Goal: Task Accomplishment & Management: Manage account settings

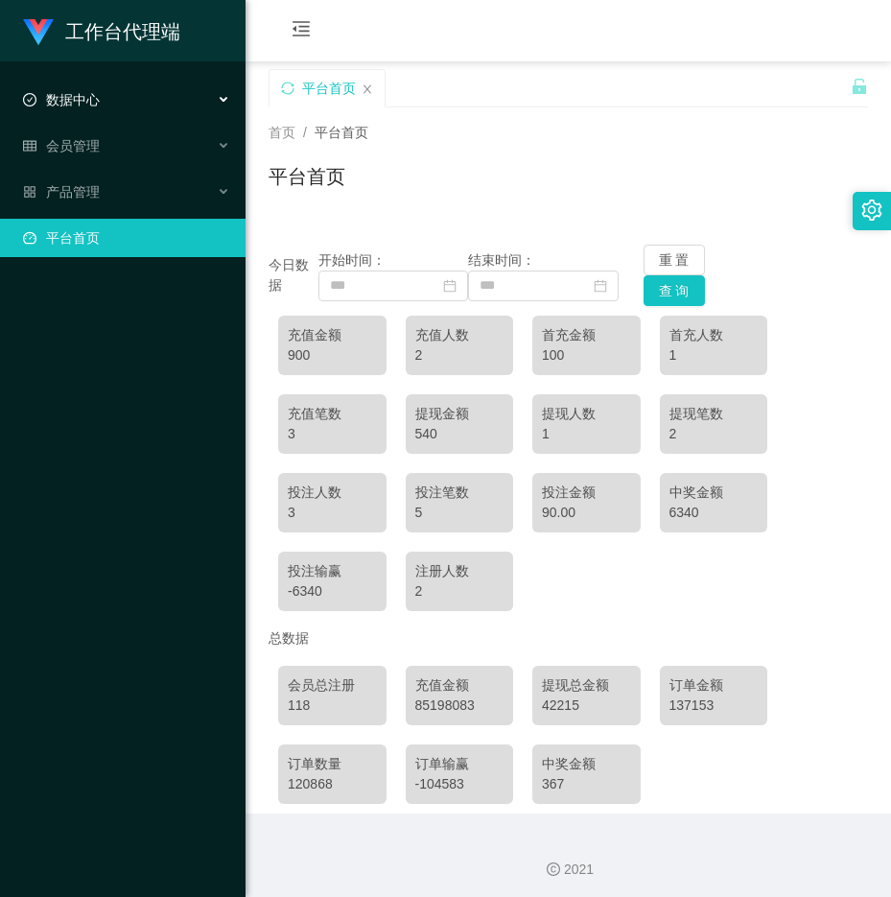
click at [104, 113] on div "数据中心" at bounding box center [123, 100] width 246 height 38
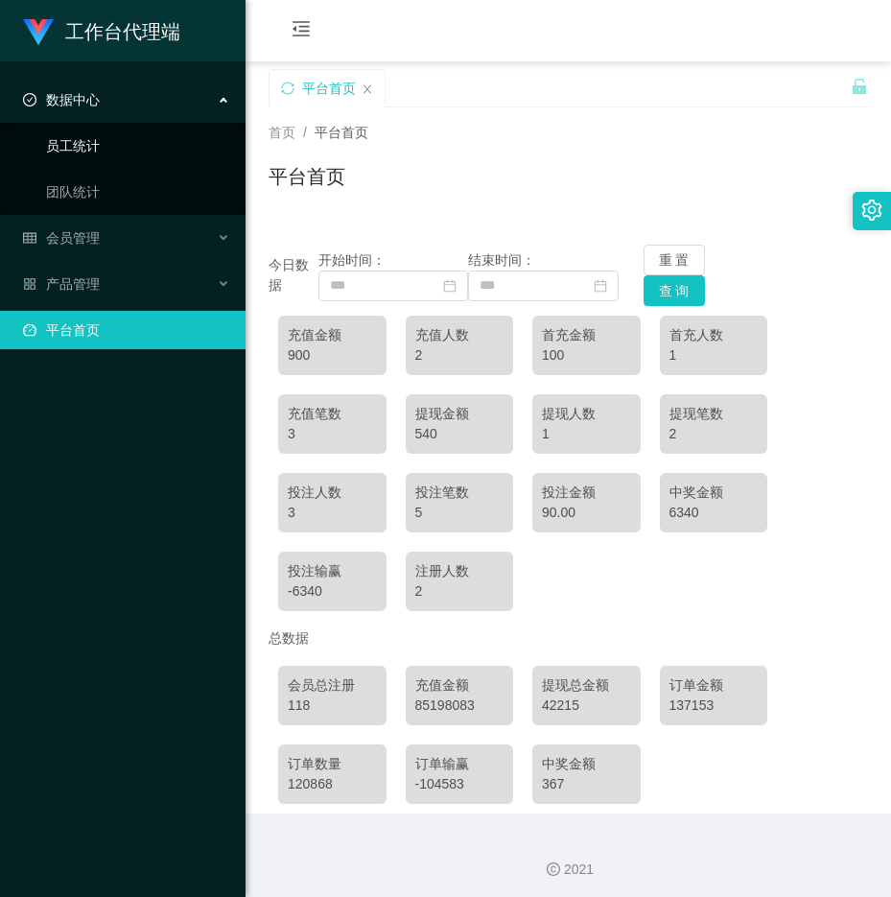
click at [91, 144] on link "员工统计" at bounding box center [138, 146] width 184 height 38
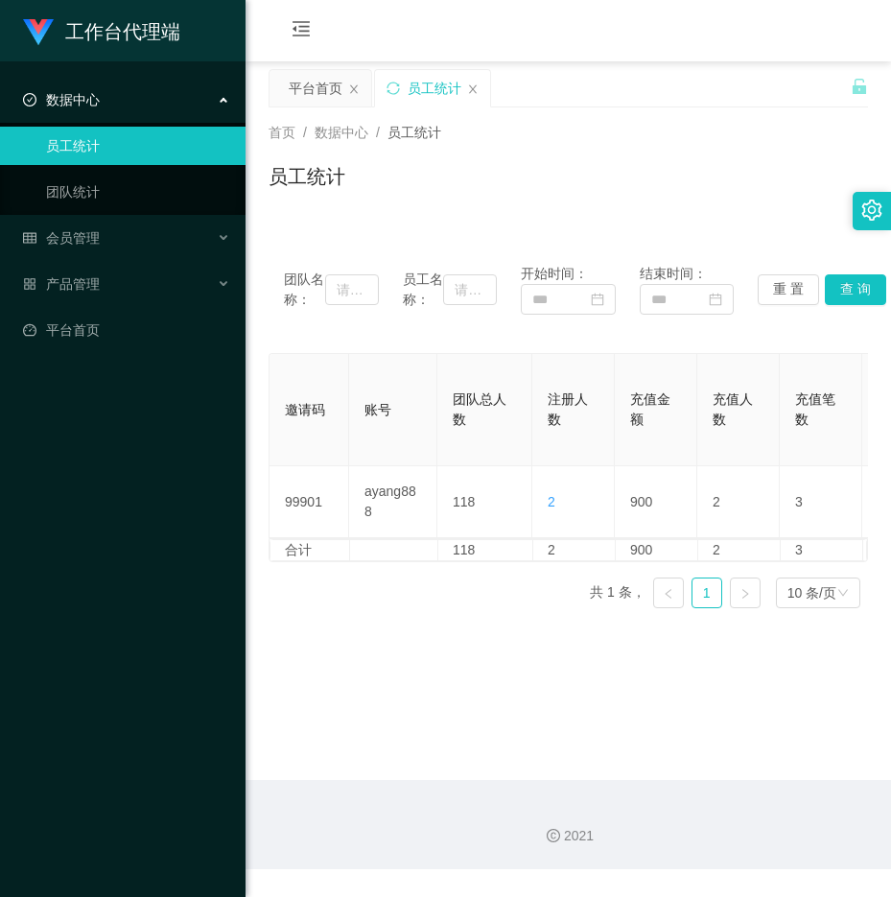
click at [87, 98] on span "数据中心" at bounding box center [61, 99] width 77 height 15
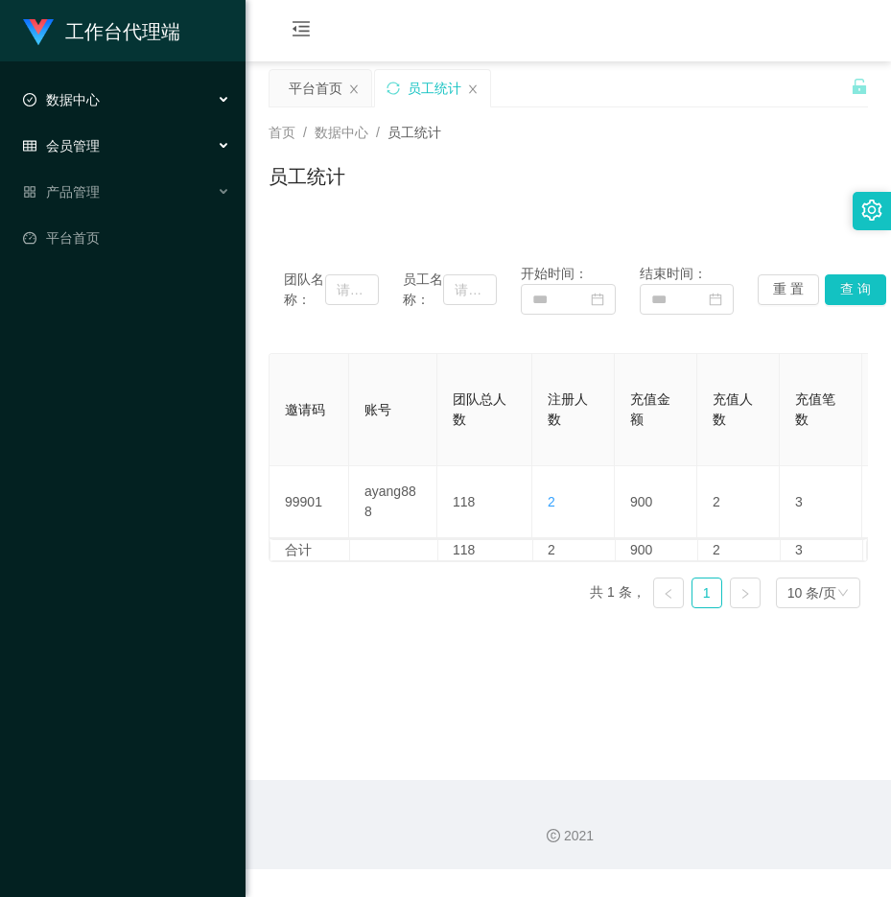
click at [67, 139] on span "会员管理" at bounding box center [61, 145] width 77 height 15
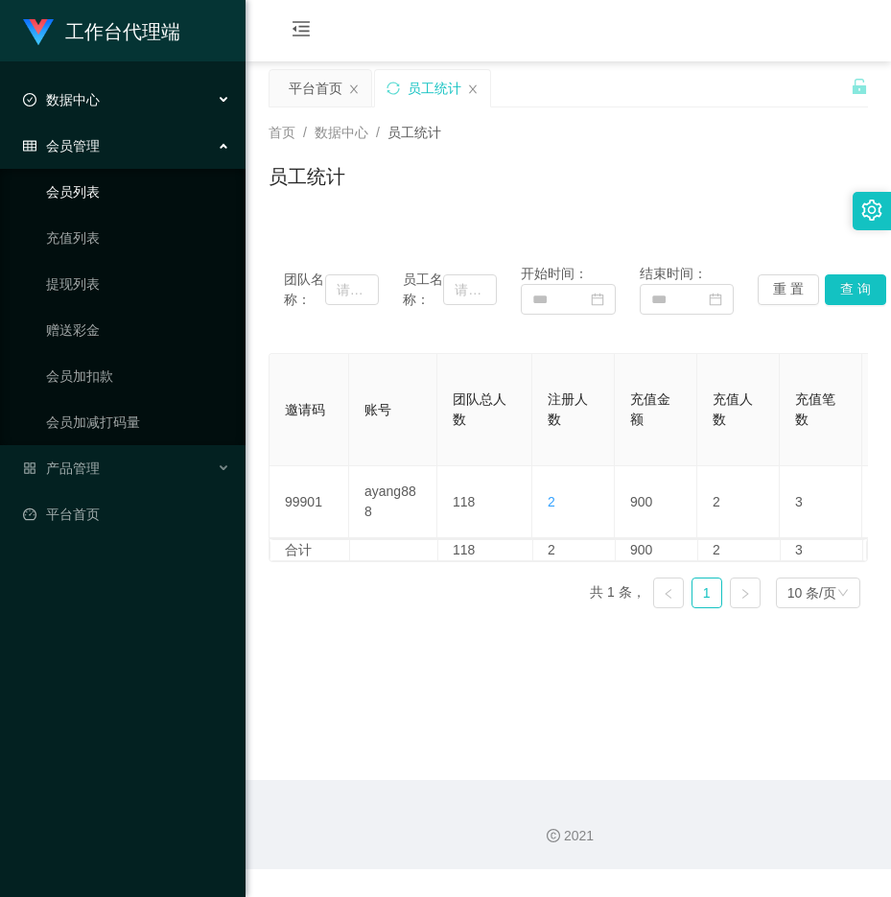
click at [81, 186] on link "会员列表" at bounding box center [138, 192] width 184 height 38
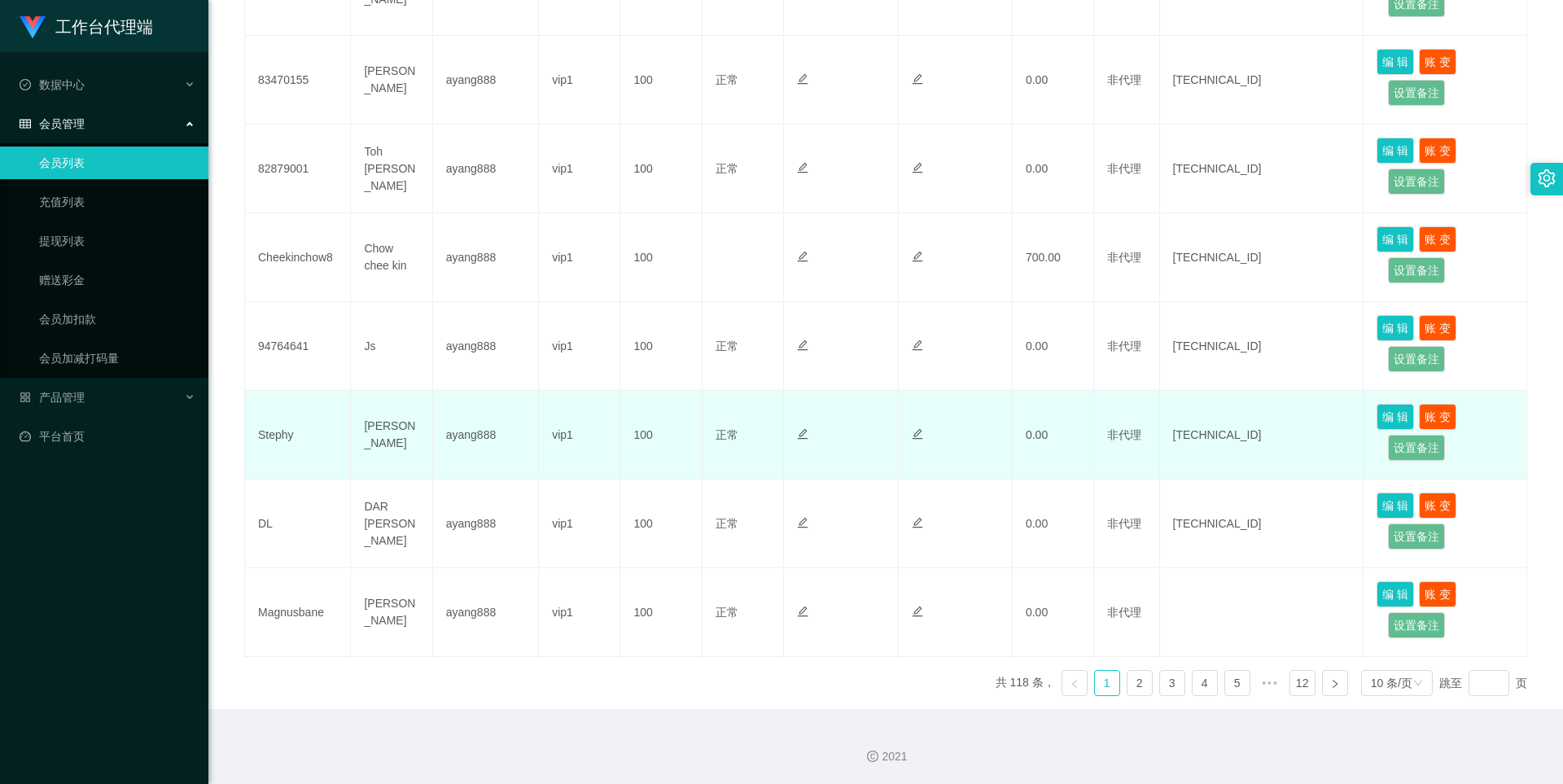
scroll to position [660, 0]
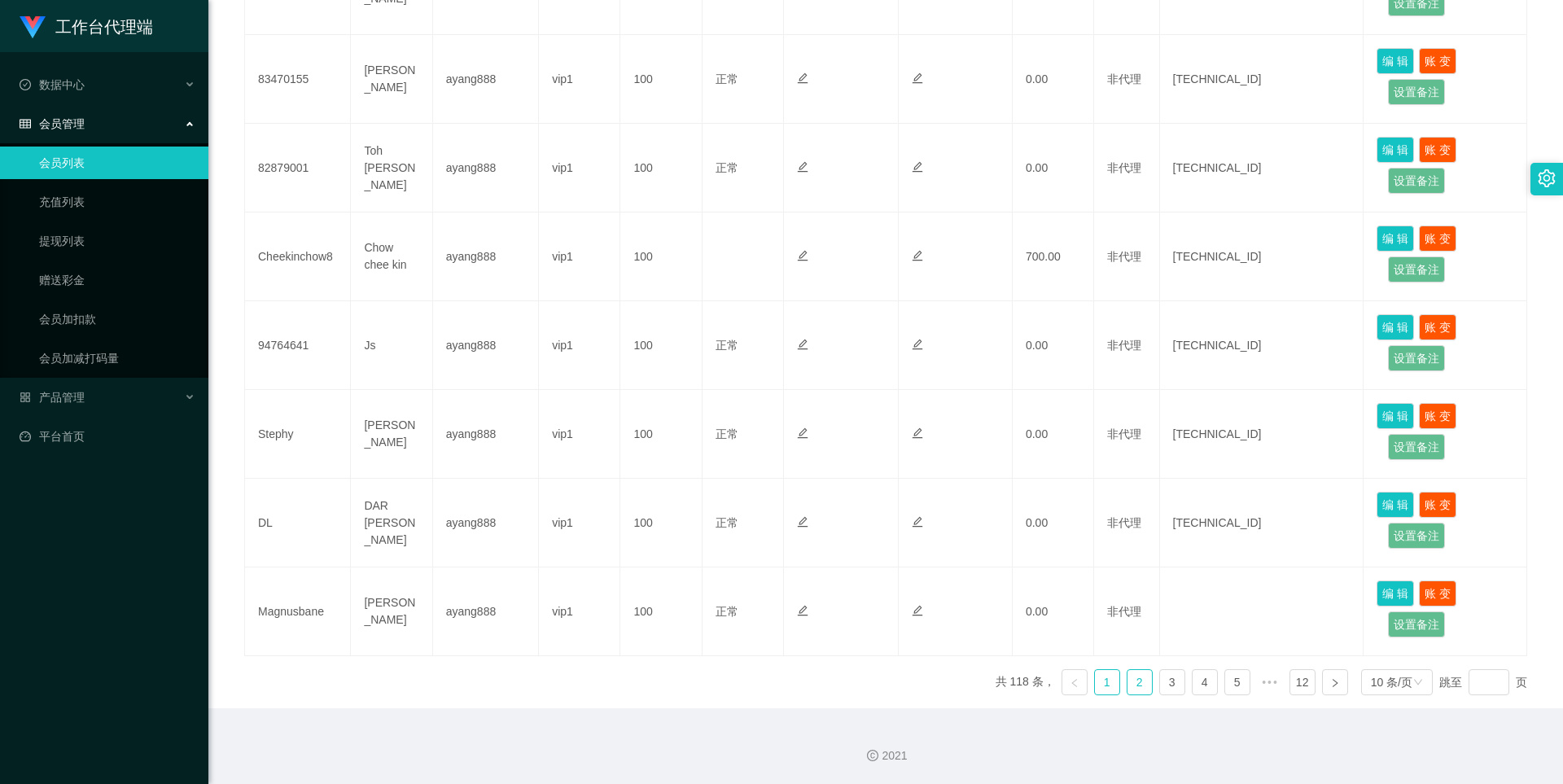
click at [755, 683] on link "2" at bounding box center [1140, 682] width 25 height 25
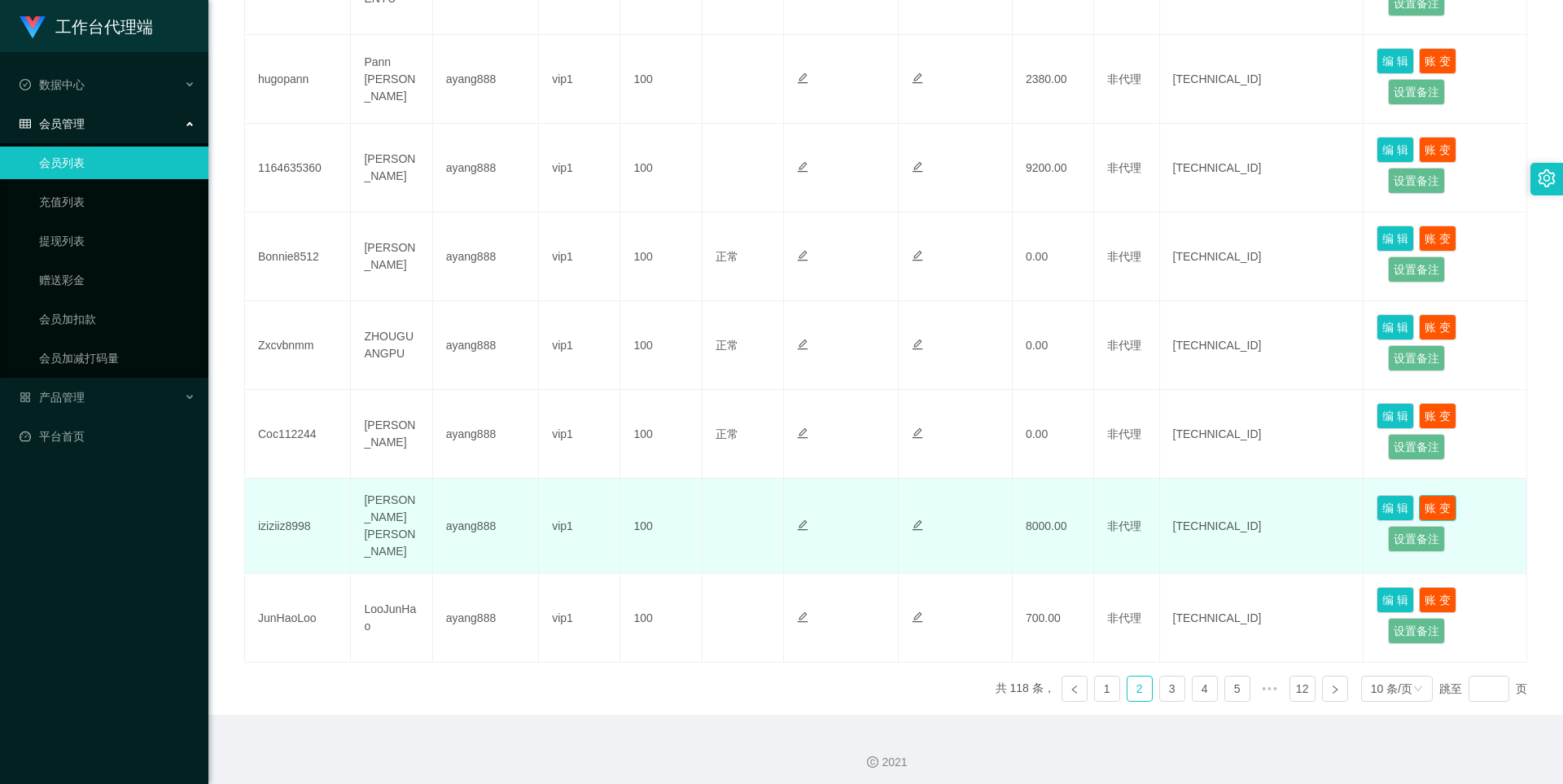
click at [755, 507] on button "账 变" at bounding box center [1437, 507] width 37 height 26
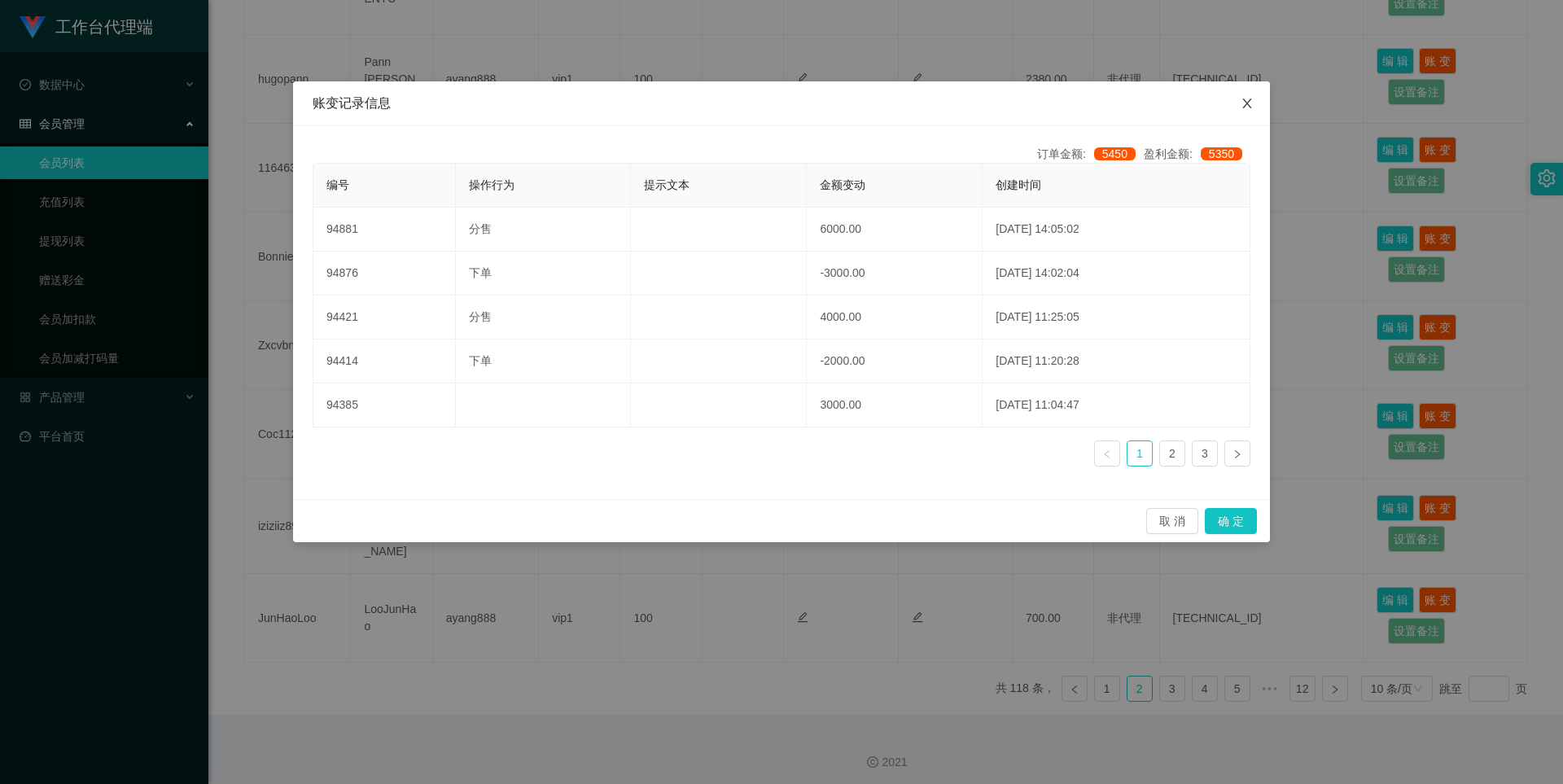
click at [755, 104] on icon "图标: close" at bounding box center [1246, 104] width 9 height 10
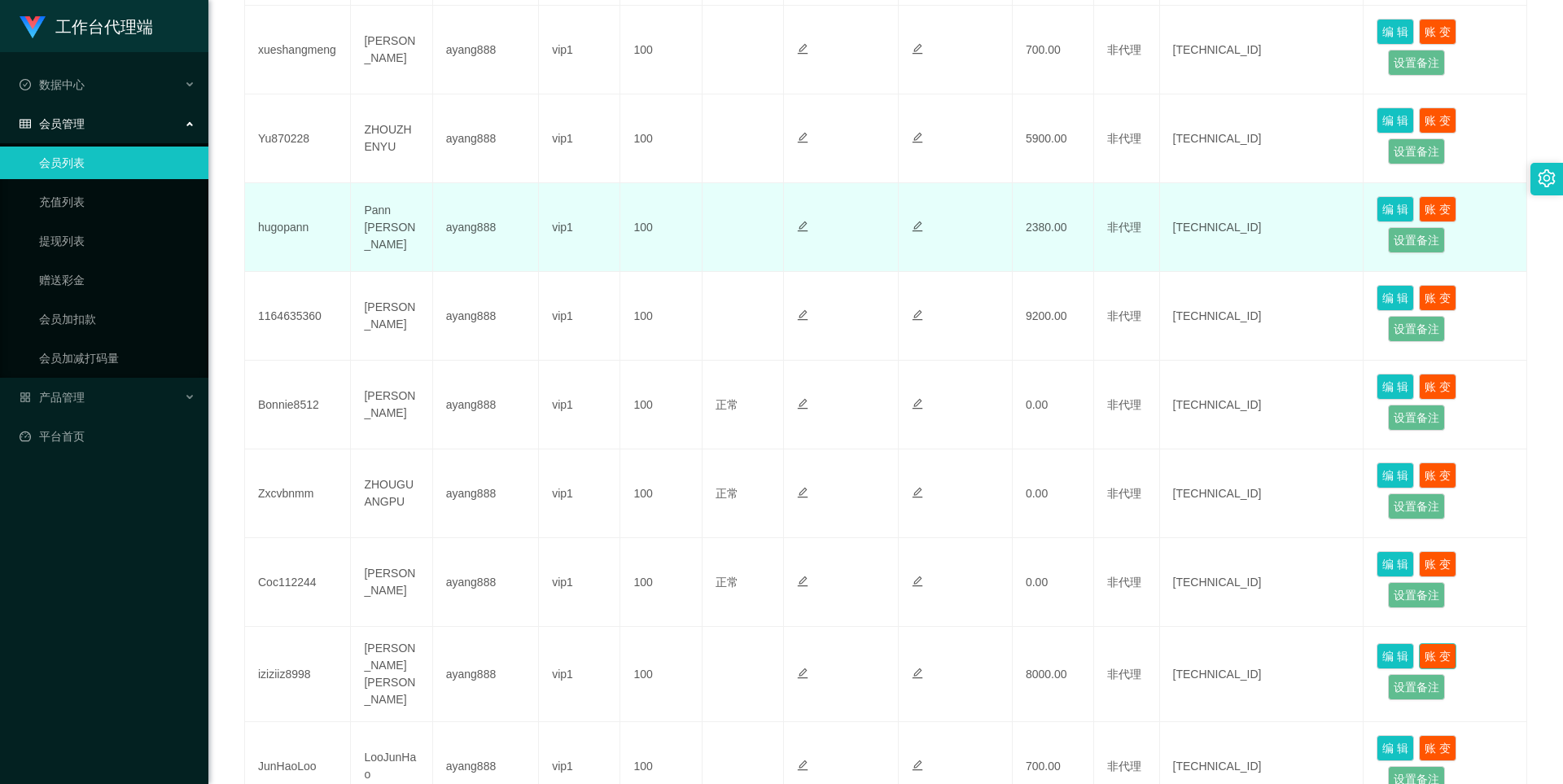
scroll to position [253, 0]
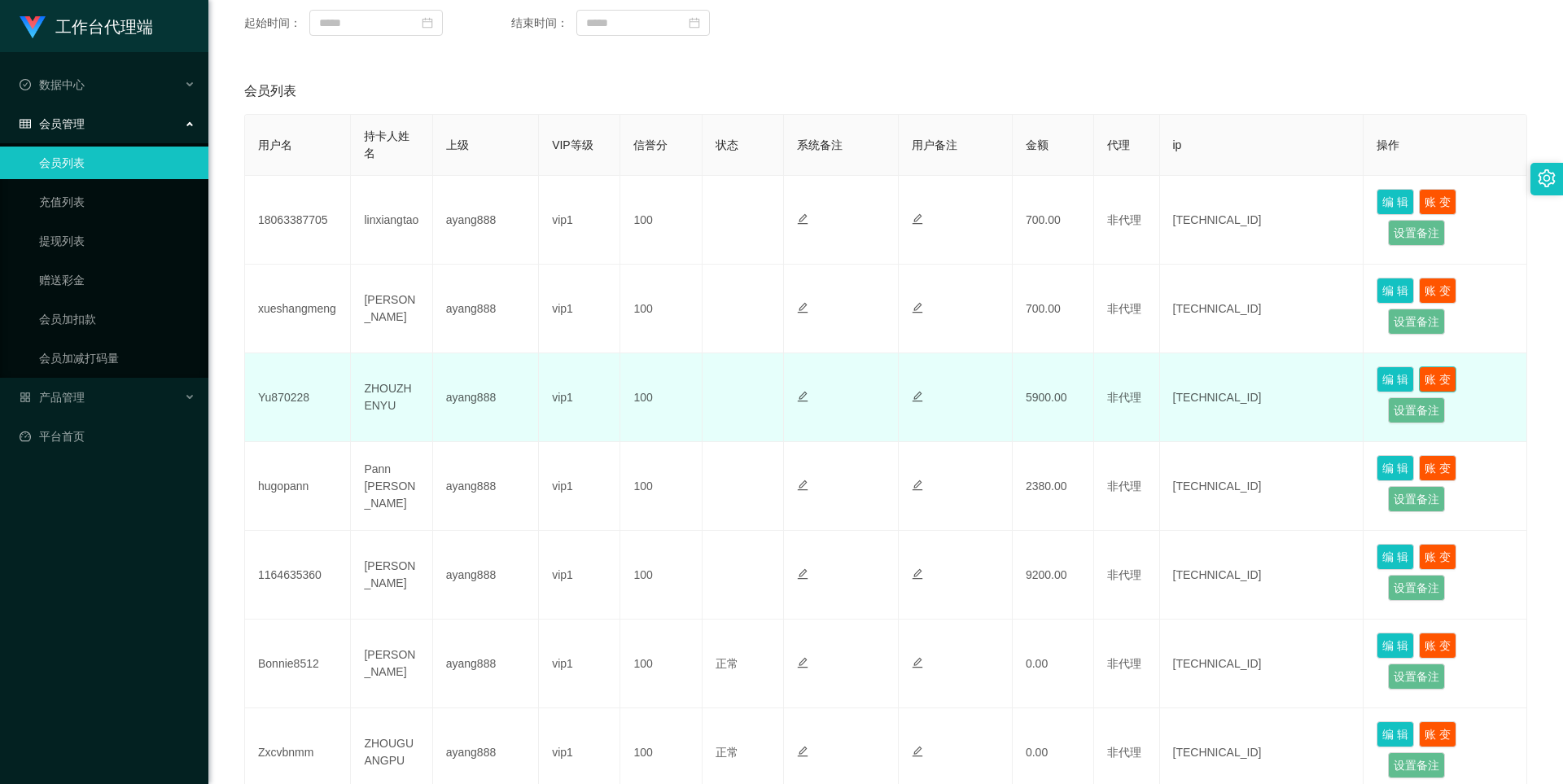
click at [755, 383] on button "账 变" at bounding box center [1437, 379] width 37 height 26
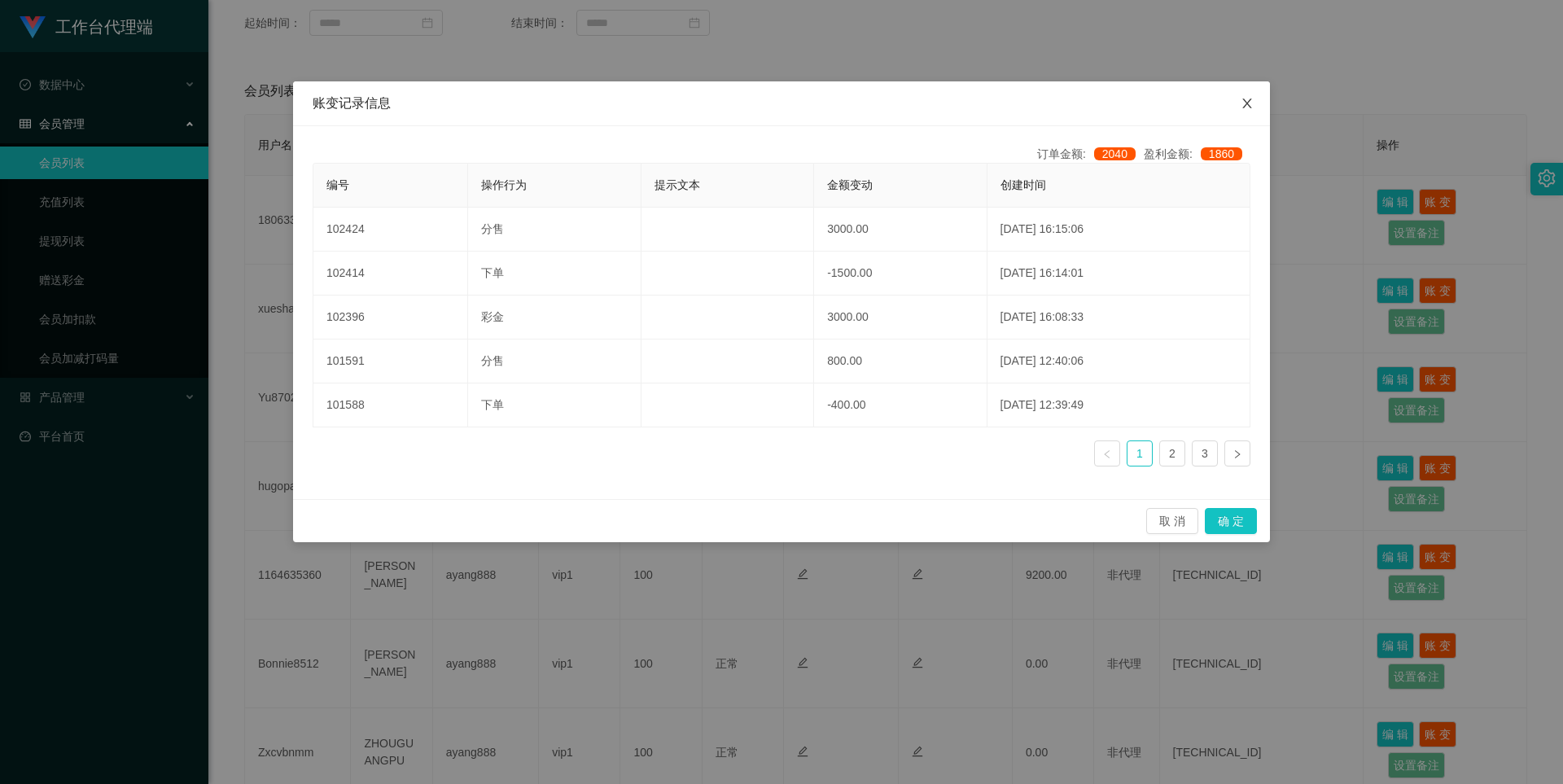
click at [755, 100] on icon "图标: close" at bounding box center [1246, 103] width 13 height 13
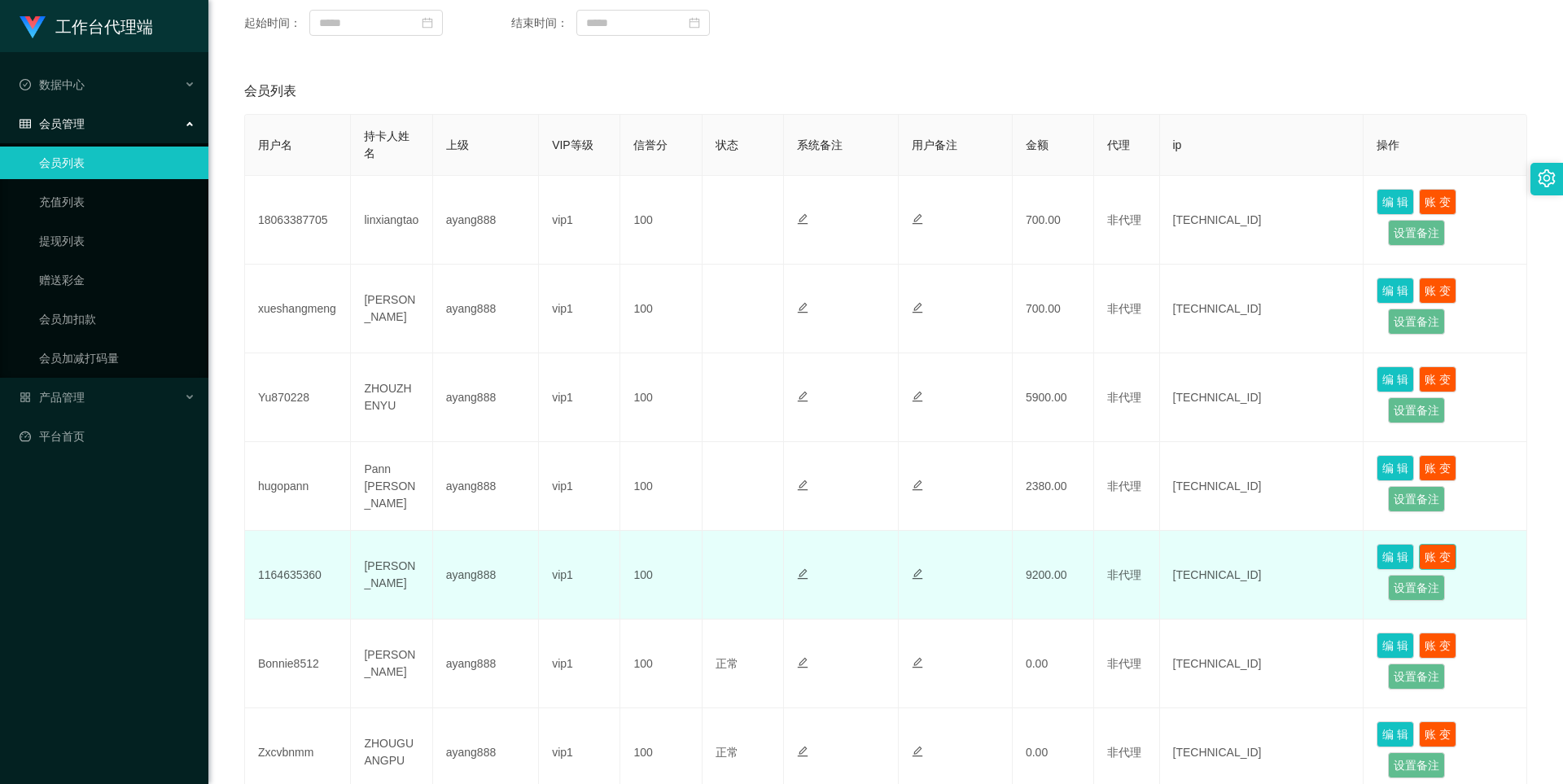
click at [755, 561] on button "账 变" at bounding box center [1437, 557] width 37 height 26
